Goal: Information Seeking & Learning: Learn about a topic

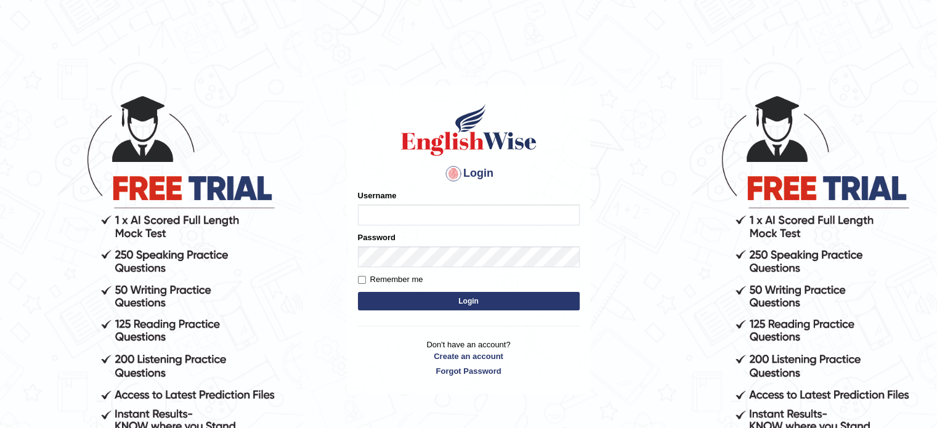
type input "Engahmedkarkou"
click at [460, 303] on button "Login" at bounding box center [469, 301] width 222 height 18
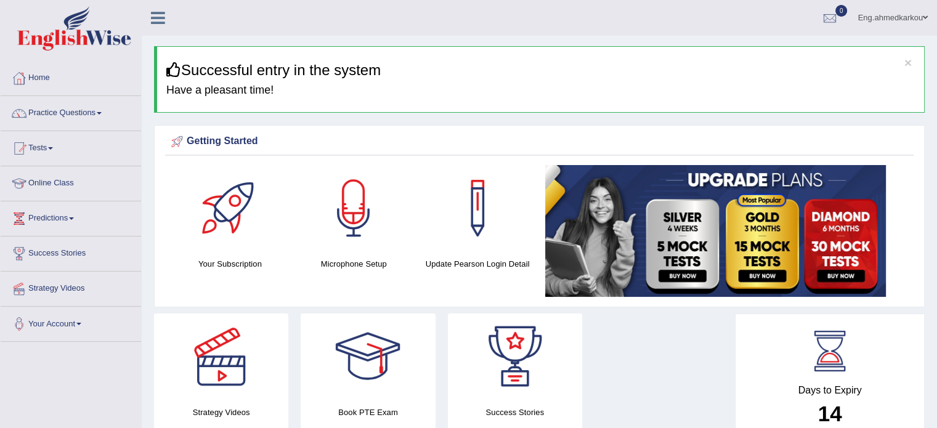
click at [22, 79] on div at bounding box center [19, 78] width 18 height 18
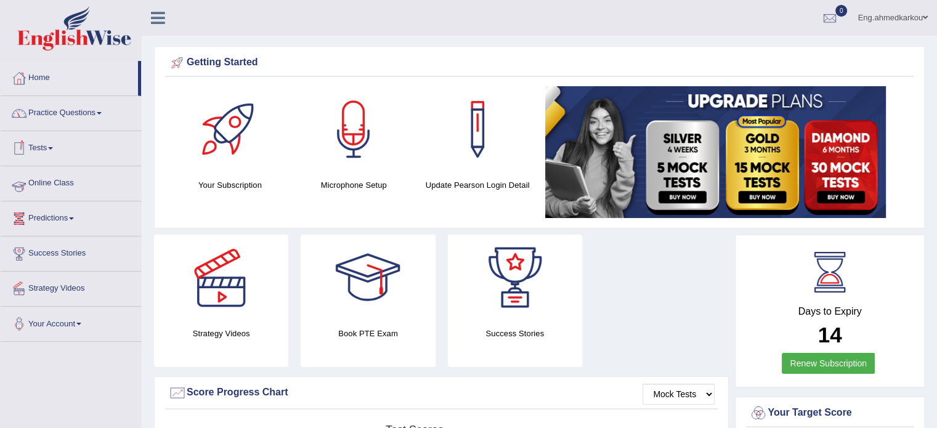
click at [59, 184] on link "Online Class" at bounding box center [71, 181] width 140 height 31
